Goal: Task Accomplishment & Management: Use online tool/utility

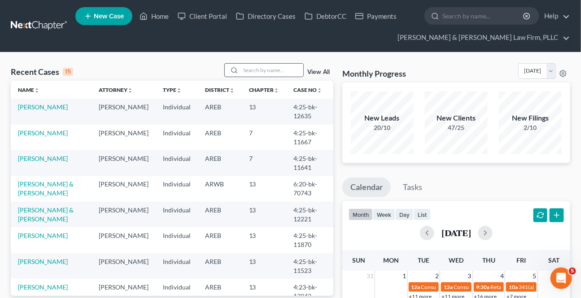
click at [239, 64] on div at bounding box center [233, 70] width 16 height 13
click at [246, 70] on input "search" at bounding box center [272, 70] width 63 height 13
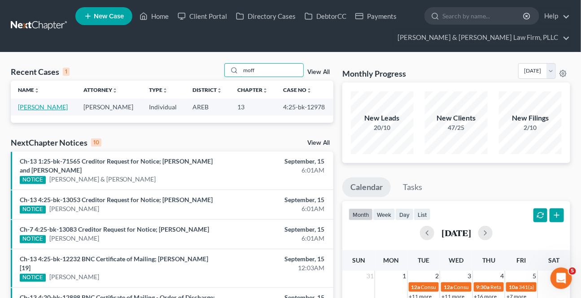
type input "moff"
click at [52, 105] on link "[PERSON_NAME]" at bounding box center [43, 107] width 50 height 8
select select "2"
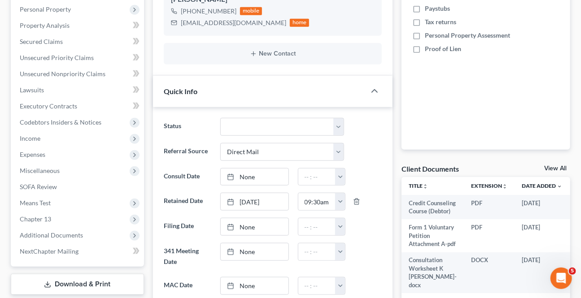
scroll to position [204, 0]
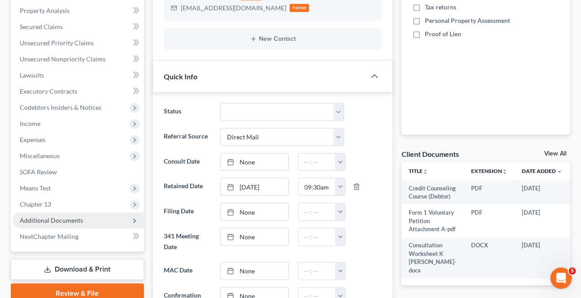
click at [49, 221] on span "Additional Documents" at bounding box center [51, 221] width 63 height 8
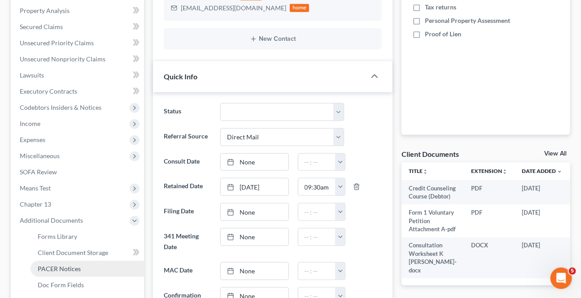
click at [64, 269] on span "PACER Notices" at bounding box center [59, 269] width 43 height 8
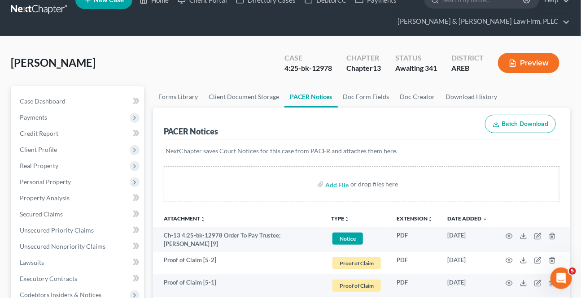
scroll to position [3, 0]
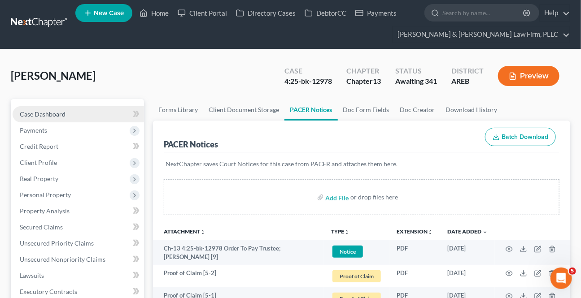
click at [69, 108] on link "Case Dashboard" at bounding box center [79, 114] width 132 height 16
select select "0"
select select "2"
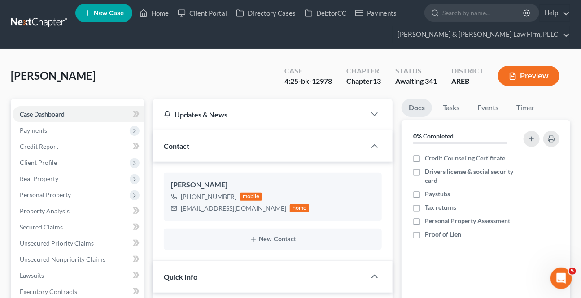
scroll to position [326, 0]
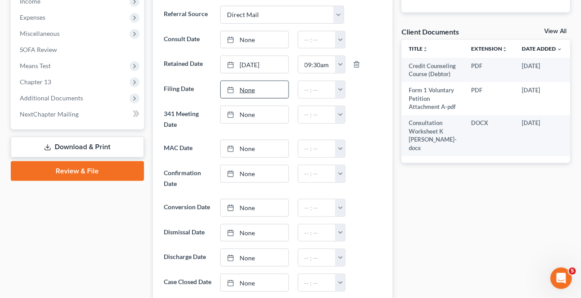
click at [252, 87] on link "None" at bounding box center [254, 89] width 67 height 17
type input "[DATE]"
click at [337, 91] on button "button" at bounding box center [340, 89] width 10 height 17
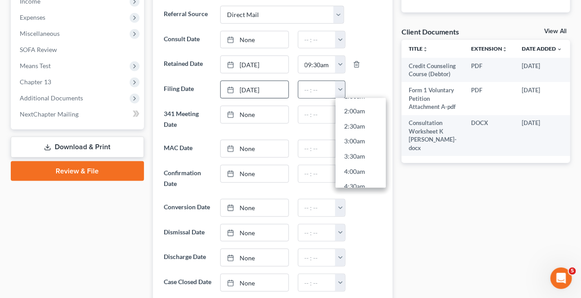
scroll to position [285, 0]
click at [358, 164] on link "11:30am" at bounding box center [361, 170] width 50 height 15
type input "11:30am"
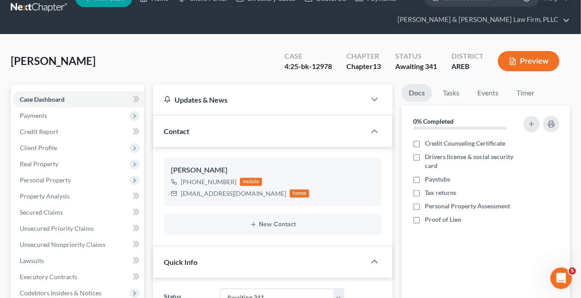
scroll to position [0, 0]
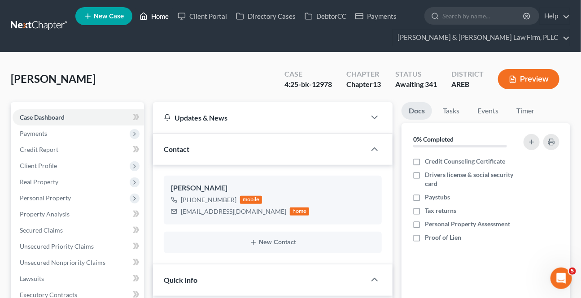
drag, startPoint x: 152, startPoint y: 19, endPoint x: 157, endPoint y: 27, distance: 10.1
click at [152, 18] on link "Home" at bounding box center [154, 16] width 38 height 16
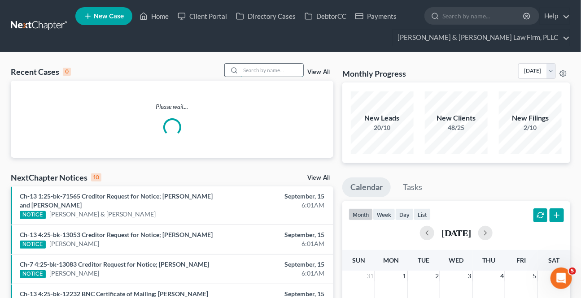
click at [293, 73] on input "search" at bounding box center [272, 70] width 63 height 13
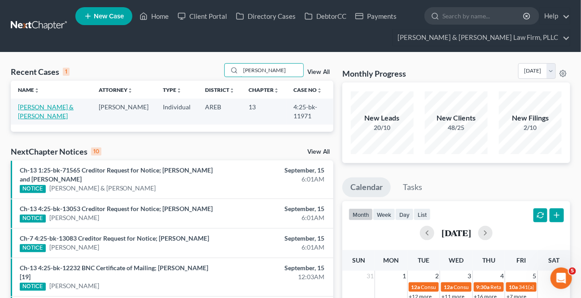
type input "[PERSON_NAME]"
click at [46, 110] on link "[PERSON_NAME] & [PERSON_NAME]" at bounding box center [46, 111] width 56 height 17
select select "2"
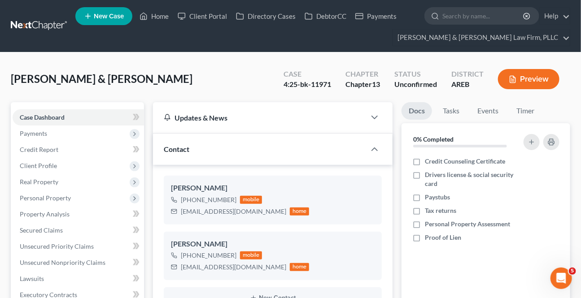
scroll to position [204, 0]
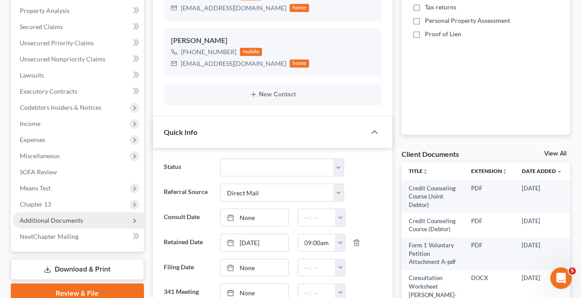
click at [53, 219] on span "Additional Documents" at bounding box center [51, 221] width 63 height 8
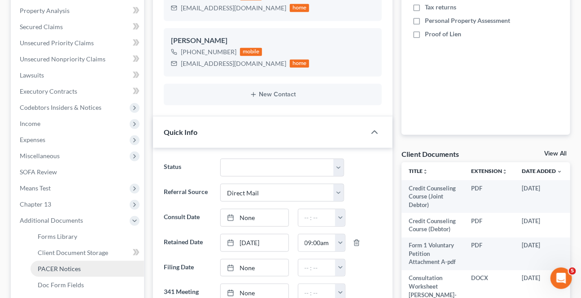
click at [45, 268] on span "PACER Notices" at bounding box center [59, 269] width 43 height 8
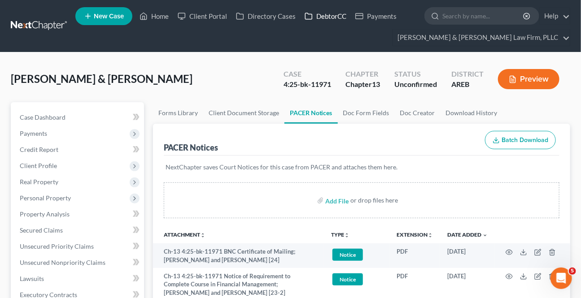
click at [325, 12] on link "DebtorCC" at bounding box center [325, 16] width 51 height 16
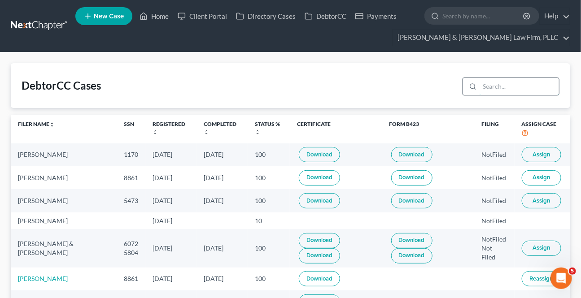
drag, startPoint x: 482, startPoint y: 85, endPoint x: 483, endPoint y: 94, distance: 9.5
click at [482, 88] on input "search" at bounding box center [519, 86] width 79 height 17
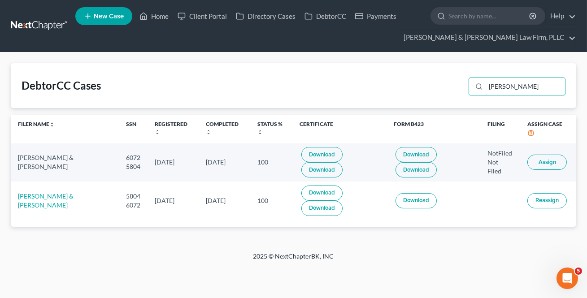
type input "[PERSON_NAME]"
click at [550, 157] on button "Assign" at bounding box center [547, 162] width 39 height 15
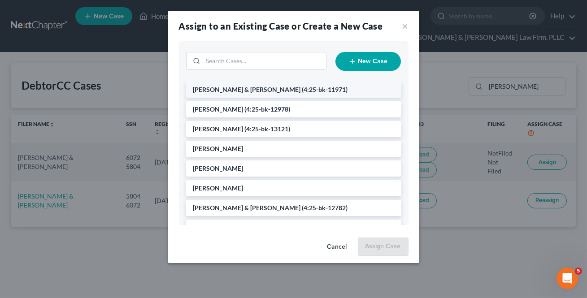
click at [302, 91] on span "(4:25-bk-11971)" at bounding box center [325, 90] width 46 height 8
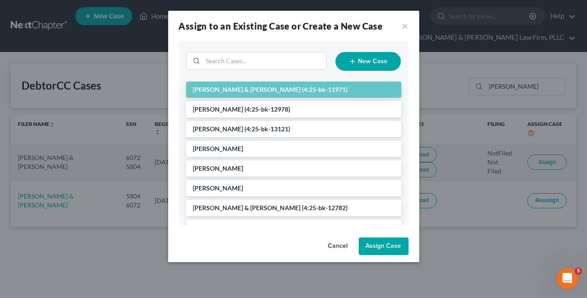
click at [394, 251] on button "Assign Case" at bounding box center [384, 247] width 50 height 18
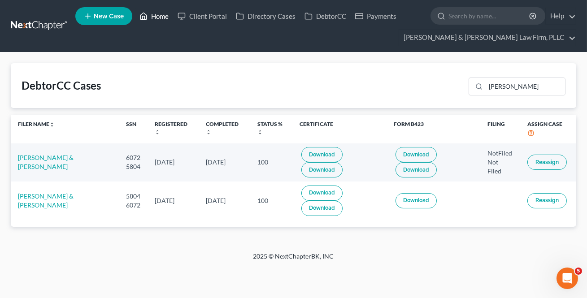
click at [163, 9] on link "Home" at bounding box center [154, 16] width 38 height 16
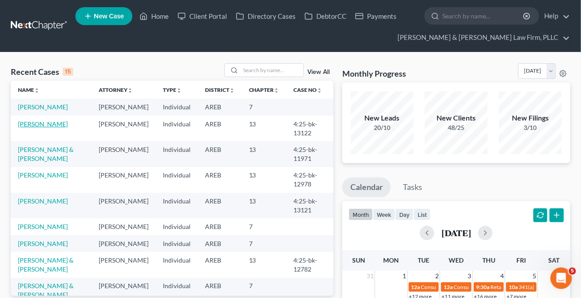
click at [43, 125] on link "[PERSON_NAME]" at bounding box center [43, 124] width 50 height 8
select select "2"
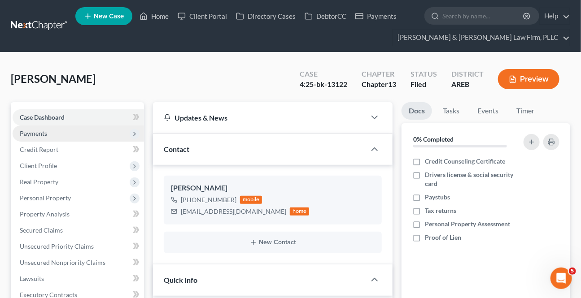
click at [40, 130] on span "Payments" at bounding box center [33, 134] width 27 height 8
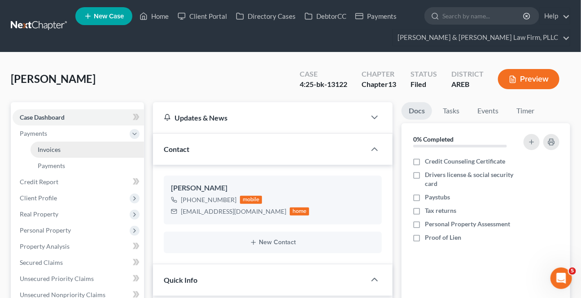
click at [46, 142] on link "Invoices" at bounding box center [88, 150] width 114 height 16
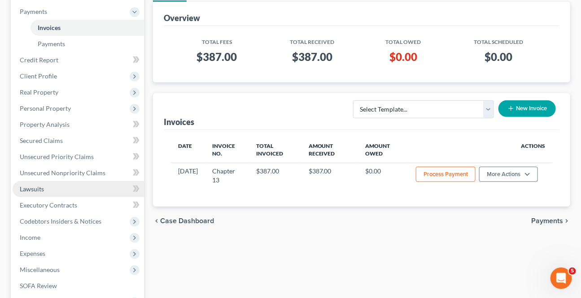
click at [55, 186] on link "Lawsuits" at bounding box center [79, 189] width 132 height 16
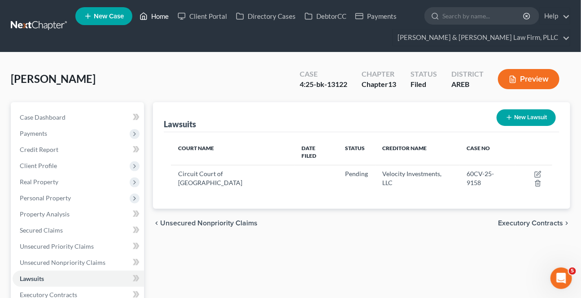
click at [150, 14] on link "Home" at bounding box center [154, 16] width 38 height 16
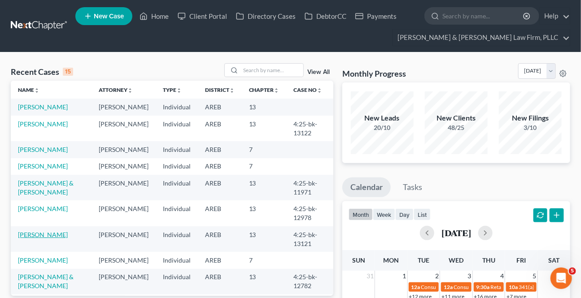
click at [29, 233] on link "[PERSON_NAME]" at bounding box center [43, 235] width 50 height 8
select select "2"
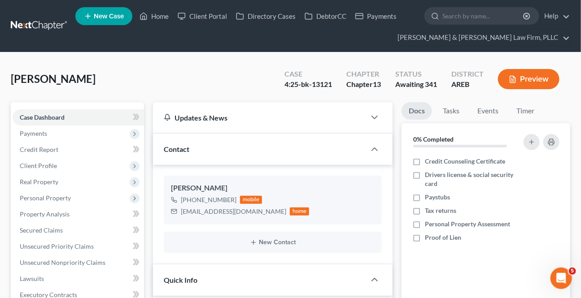
scroll to position [122, 0]
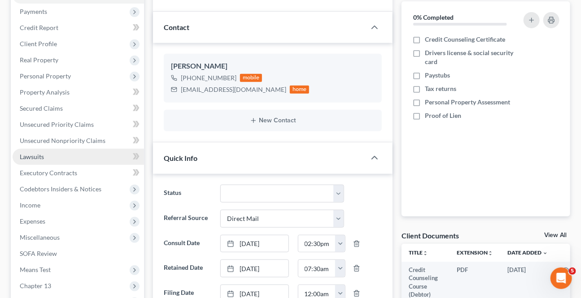
click at [40, 158] on span "Lawsuits" at bounding box center [32, 157] width 24 height 8
